Goal: Communication & Community: Answer question/provide support

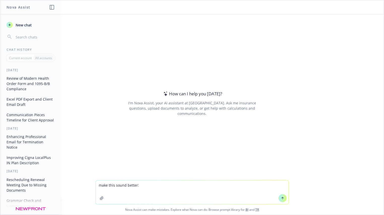
type textarea "make this sound better: I’m sorry - in the places where you fixed the effective…"
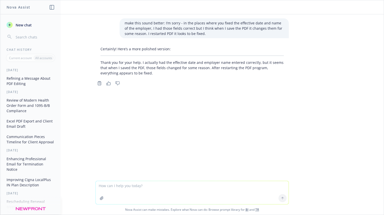
click at [156, 62] on p "Thank you for your help. I actually had the effective date and employer name en…" at bounding box center [192, 68] width 183 height 16
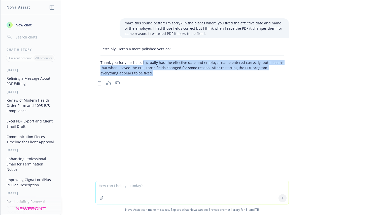
drag, startPoint x: 140, startPoint y: 62, endPoint x: 142, endPoint y: 74, distance: 11.6
click at [142, 74] on p "Thank you for your help. I actually had the effective date and employer name en…" at bounding box center [192, 68] width 183 height 16
click at [143, 64] on p "Thank you for your help. I actually had the effective date and employer name en…" at bounding box center [192, 68] width 183 height 16
drag, startPoint x: 140, startPoint y: 63, endPoint x: 206, endPoint y: 68, distance: 66.8
click at [206, 68] on p "Thank you for your help. I actually had the effective date and employer name en…" at bounding box center [192, 68] width 183 height 16
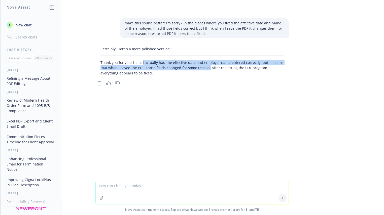
copy p "I actually had the effective date and employer name entered correctly, but it s…"
